Goal: Task Accomplishment & Management: Manage account settings

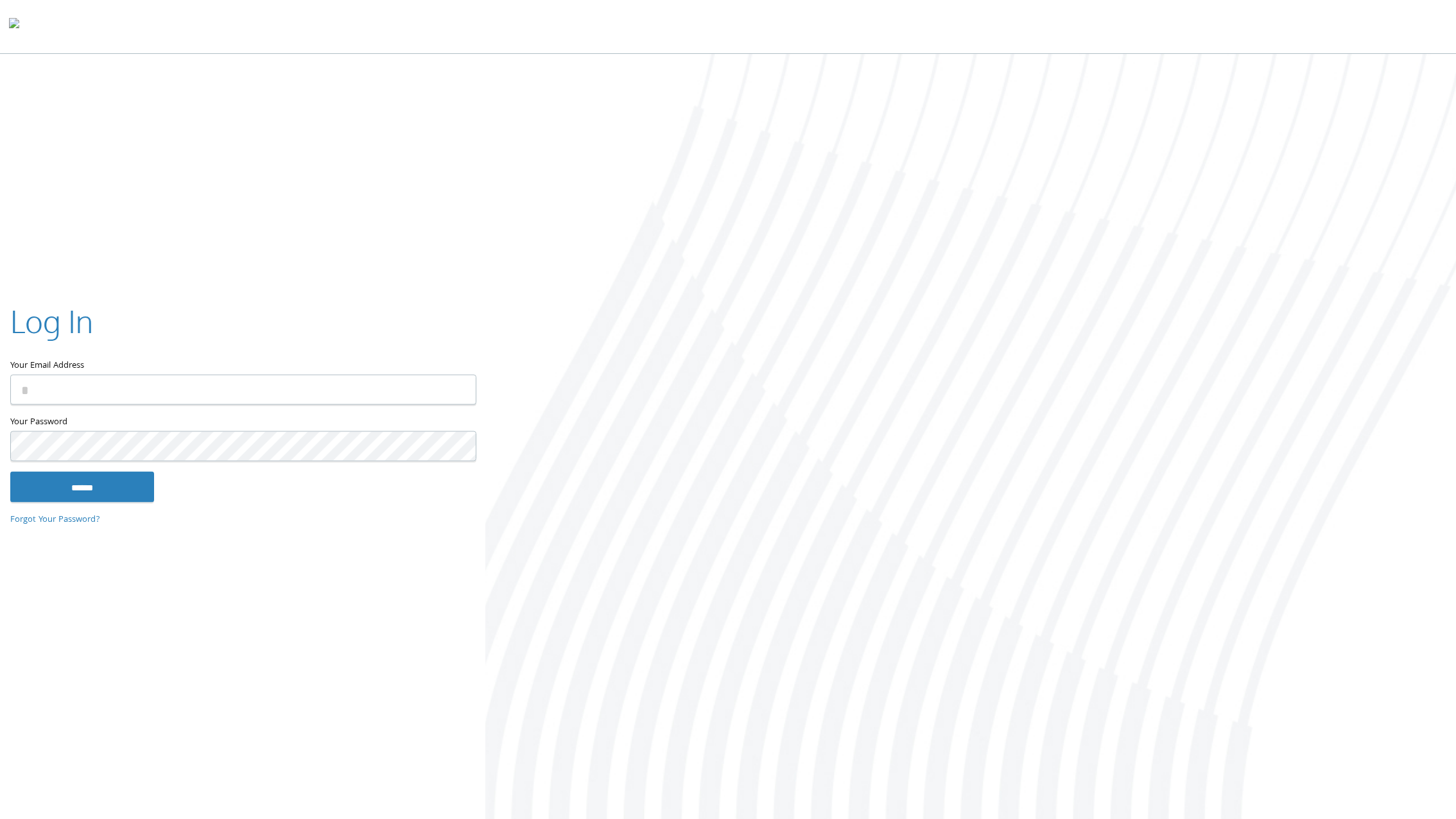
type input "**********"
click at [111, 483] on input "******" at bounding box center [82, 487] width 144 height 31
type input "**********"
click at [112, 486] on input "******" at bounding box center [82, 487] width 144 height 31
